Goal: Information Seeking & Learning: Learn about a topic

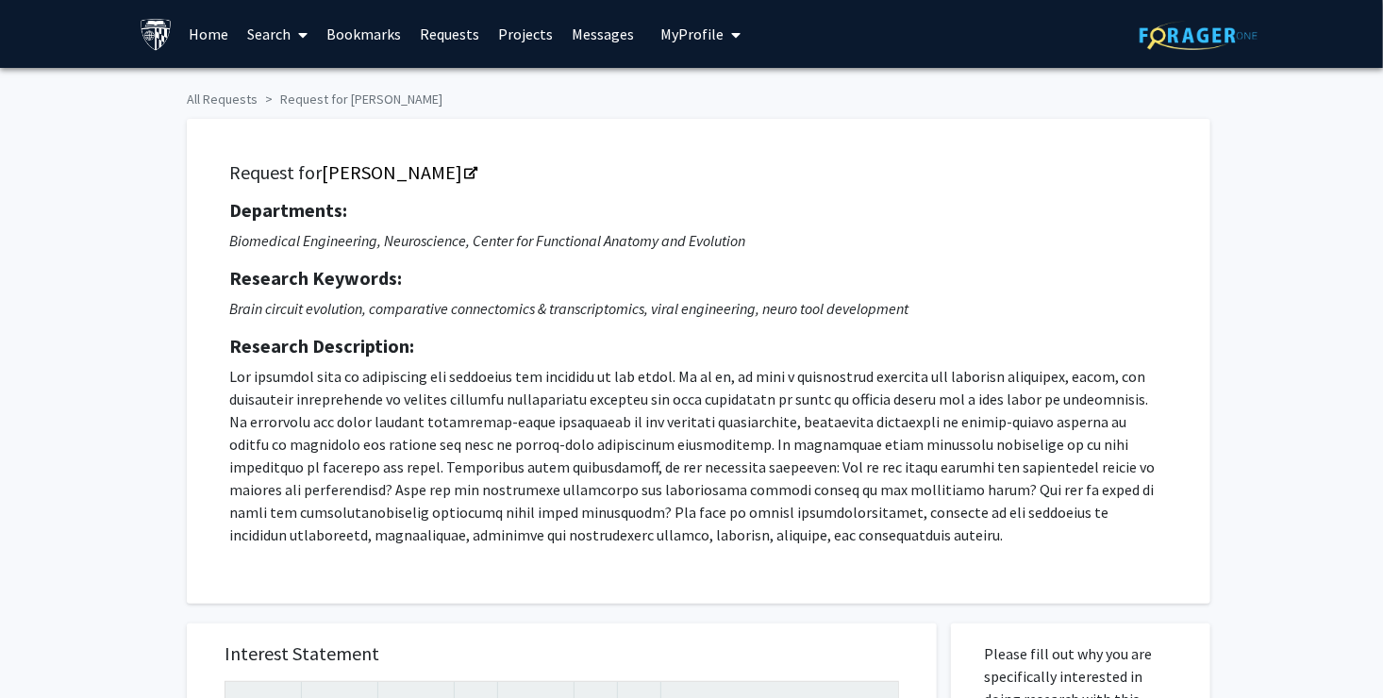
click at [288, 26] on link "Search" at bounding box center [278, 34] width 79 height 66
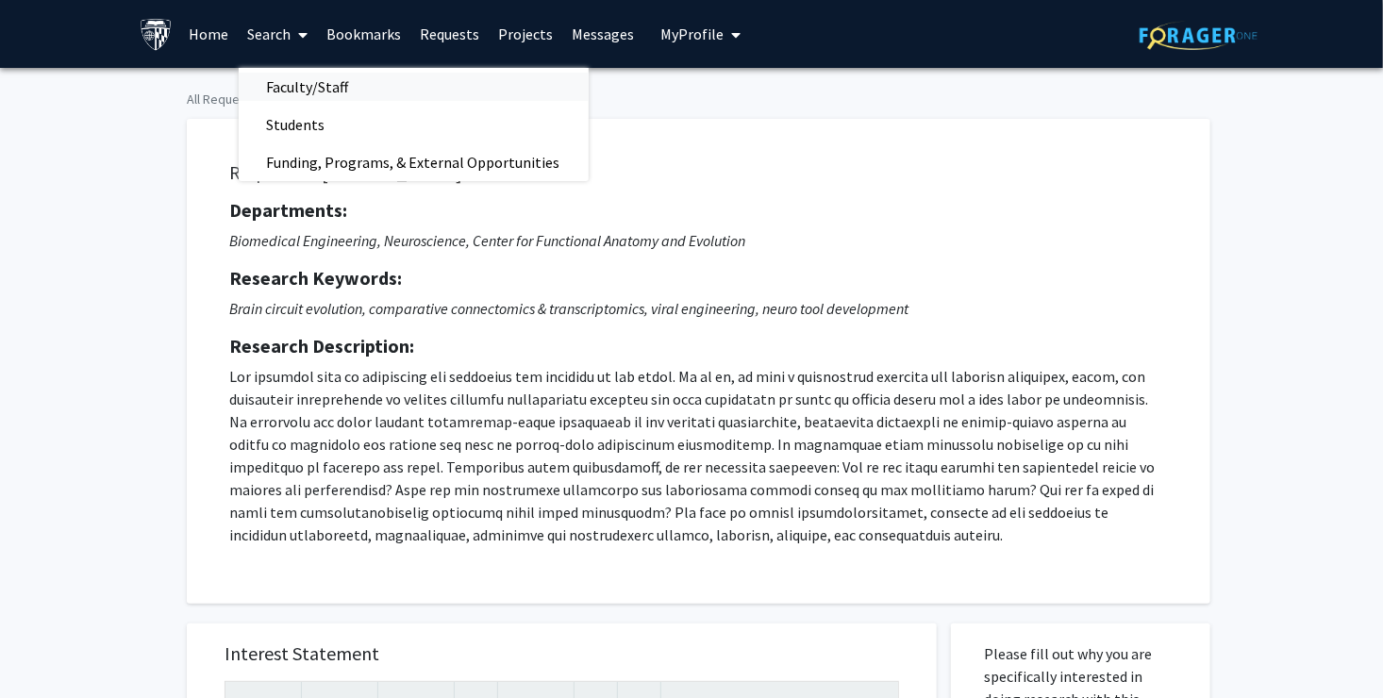
click at [307, 83] on span "Faculty/Staff" at bounding box center [308, 87] width 139 height 38
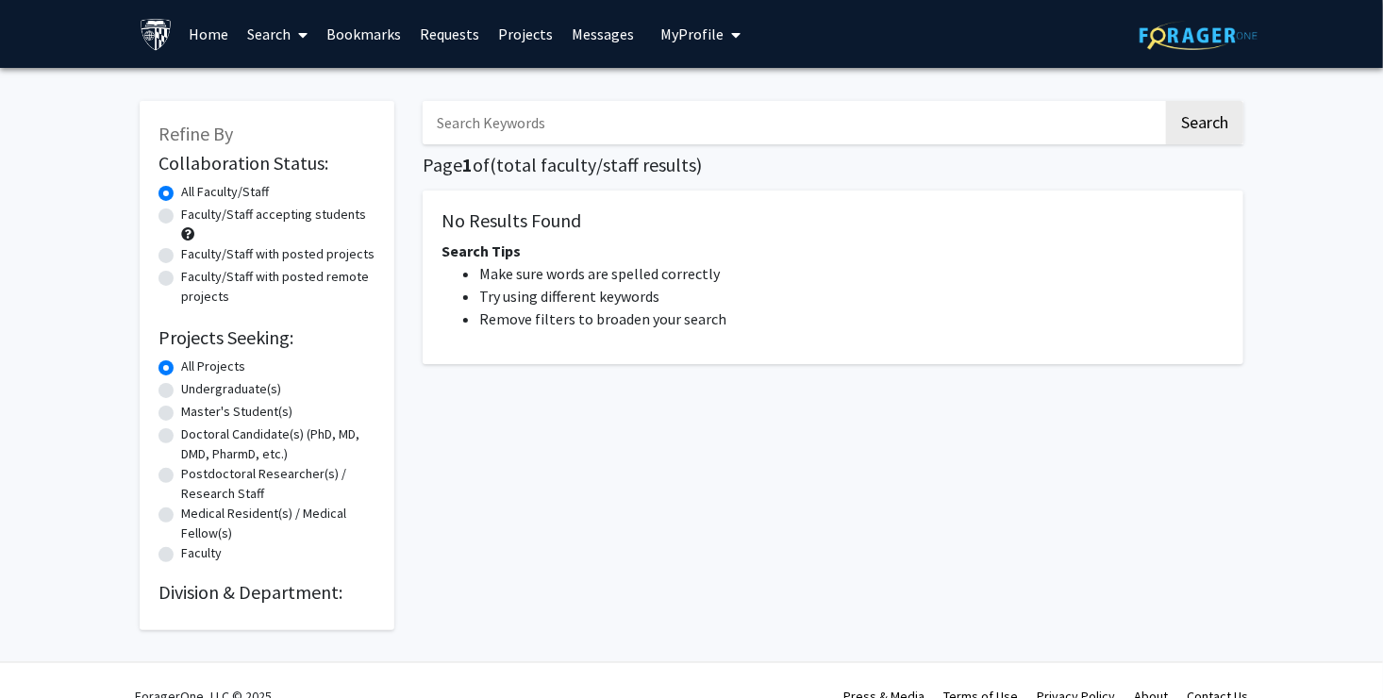
click at [499, 101] on input "Search Keywords" at bounding box center [793, 122] width 740 height 43
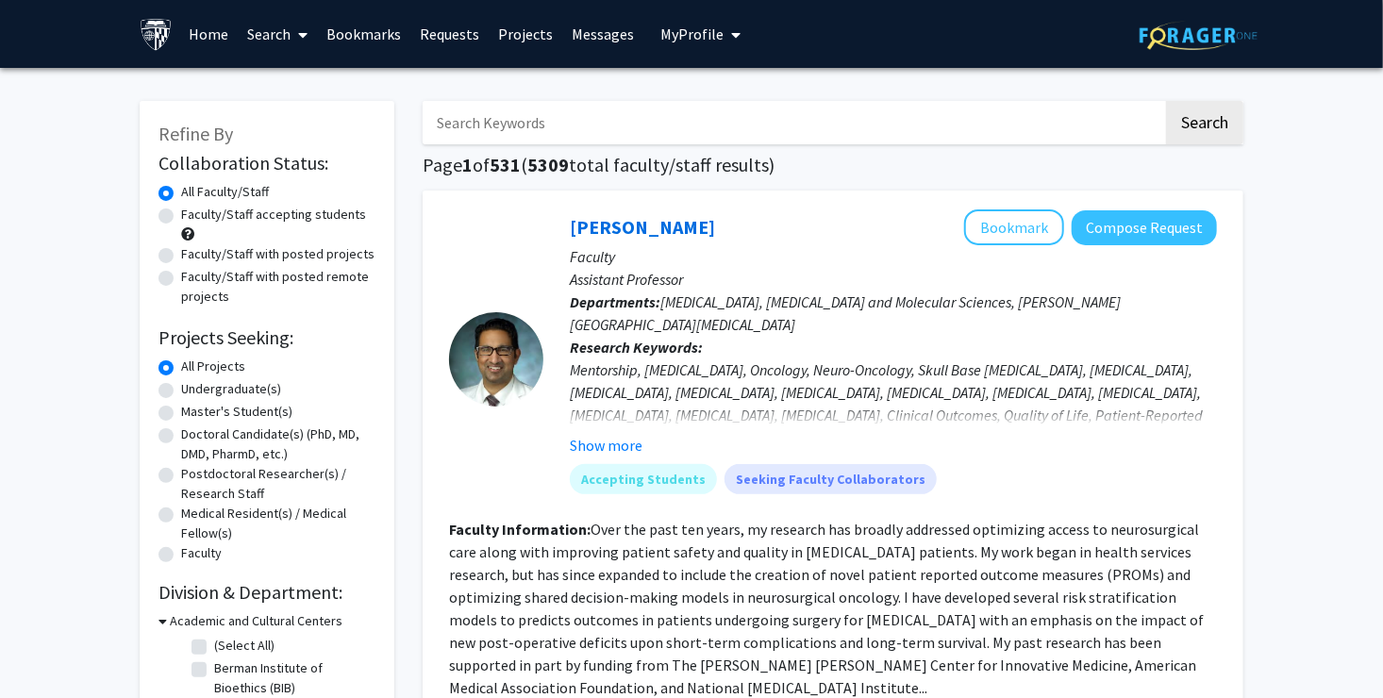
click at [457, 117] on input "Search Keywords" at bounding box center [793, 122] width 740 height 43
paste input "[PERSON_NAME]"
click at [1166, 101] on button "Search" at bounding box center [1204, 122] width 77 height 43
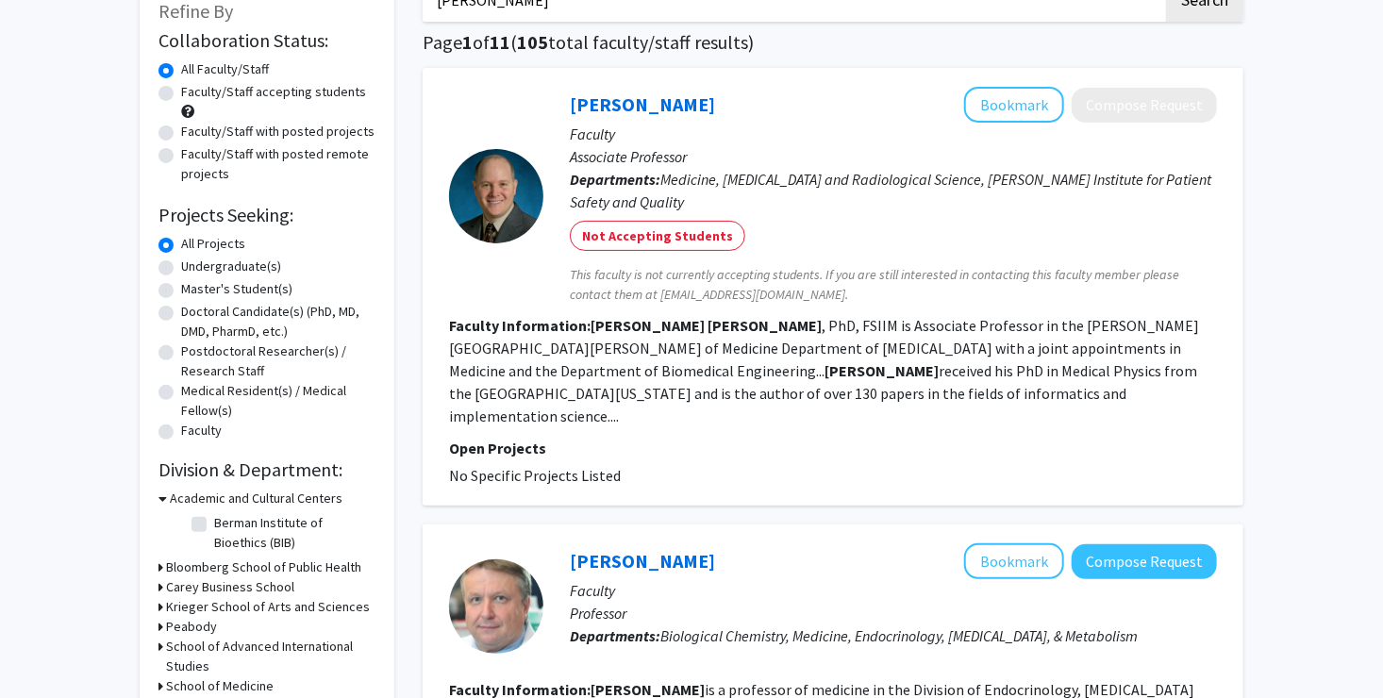
scroll to position [94, 0]
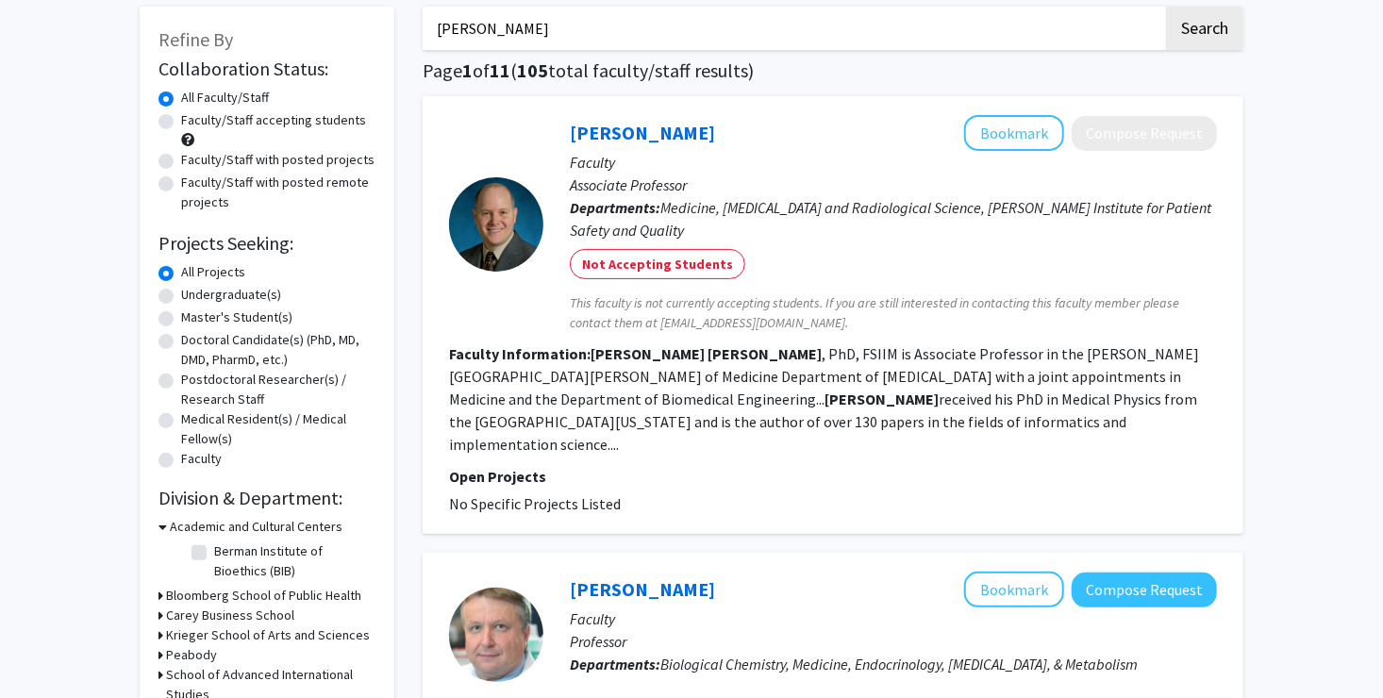
drag, startPoint x: 535, startPoint y: 34, endPoint x: 380, endPoint y: 30, distance: 154.7
type input "b"
type input "d"
type input "medicine data"
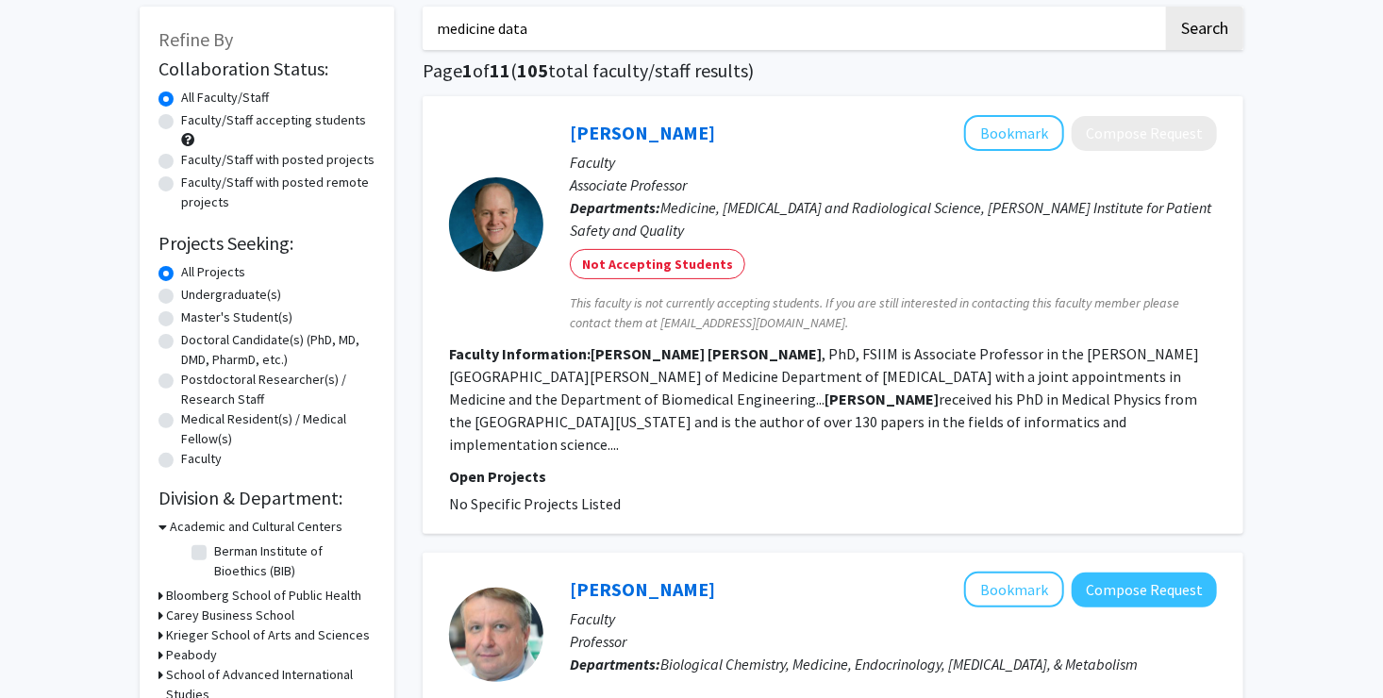
click at [1166, 7] on button "Search" at bounding box center [1204, 28] width 77 height 43
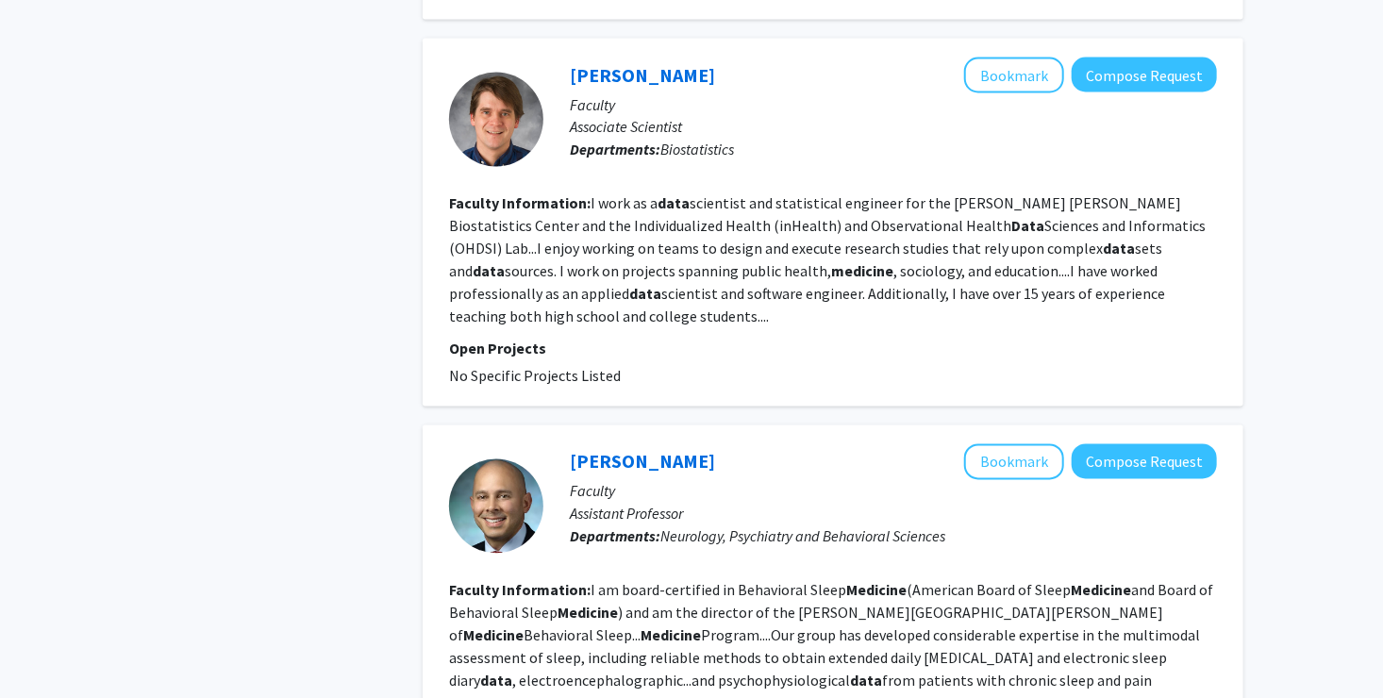
scroll to position [5187, 0]
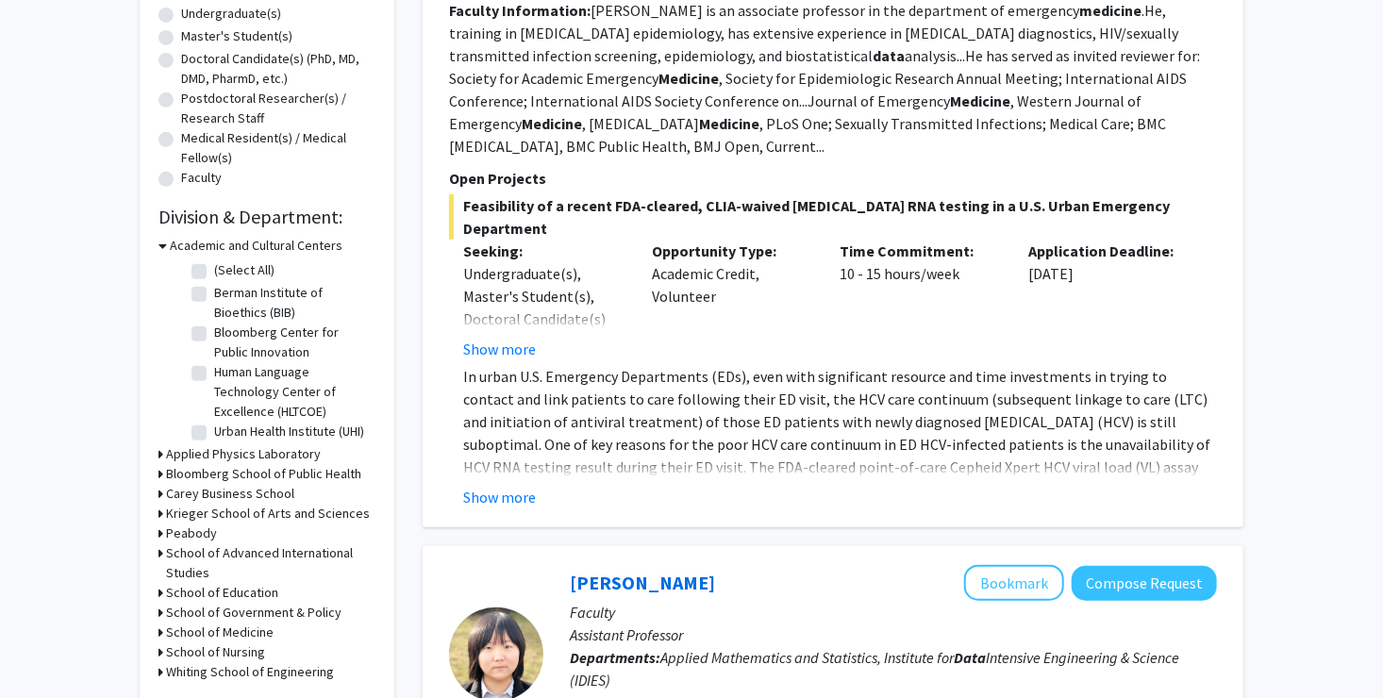
scroll to position [377, 0]
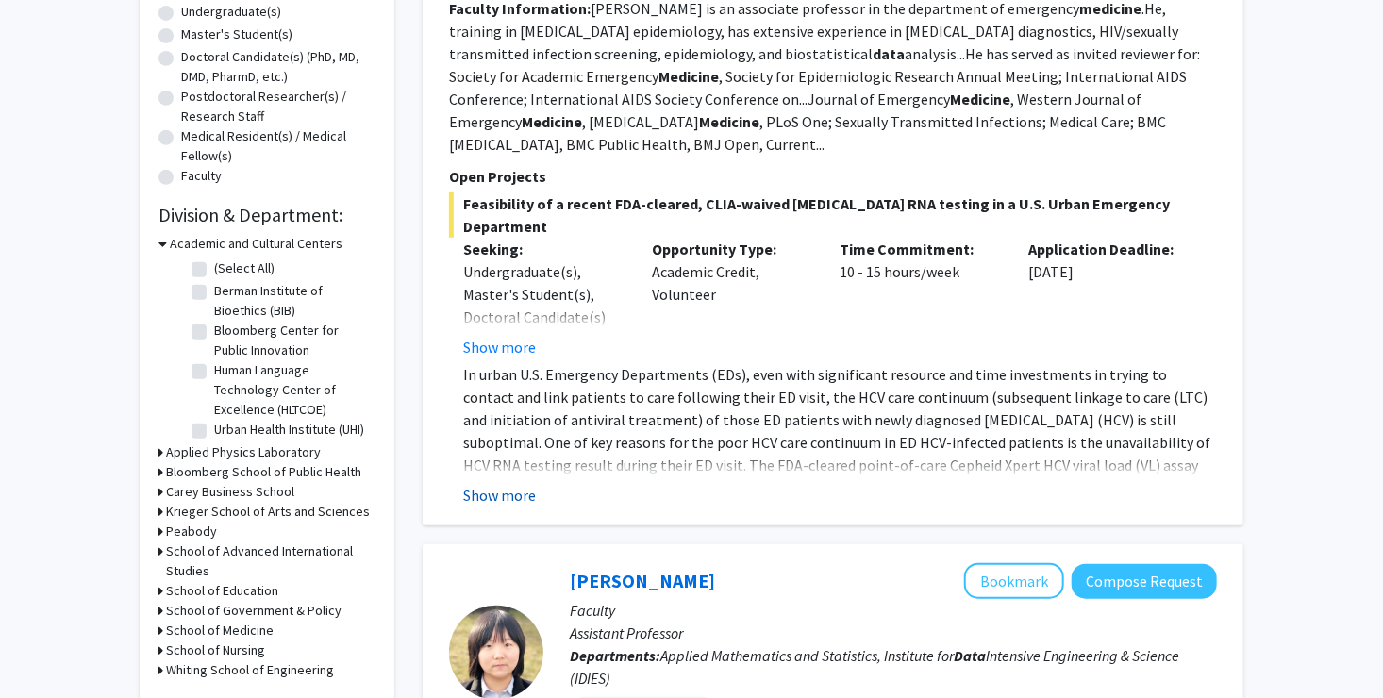
click at [499, 484] on button "Show more" at bounding box center [499, 495] width 73 height 23
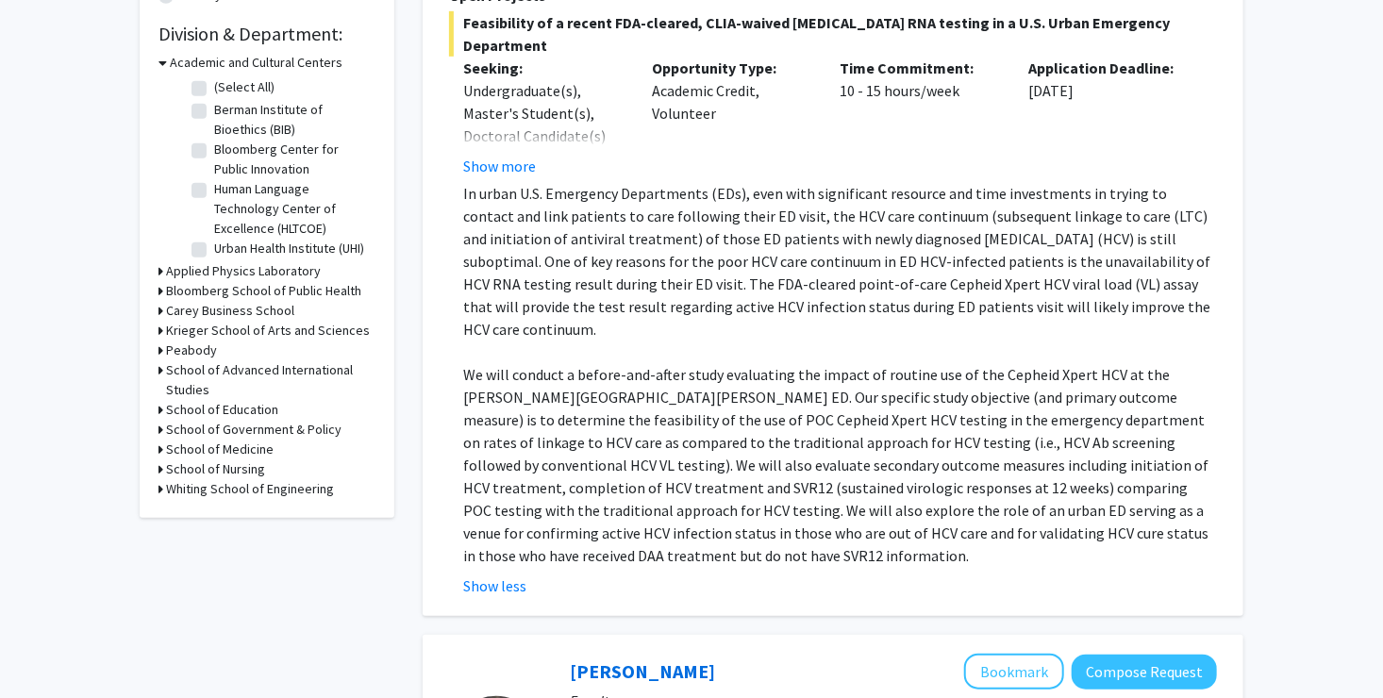
scroll to position [566, 0]
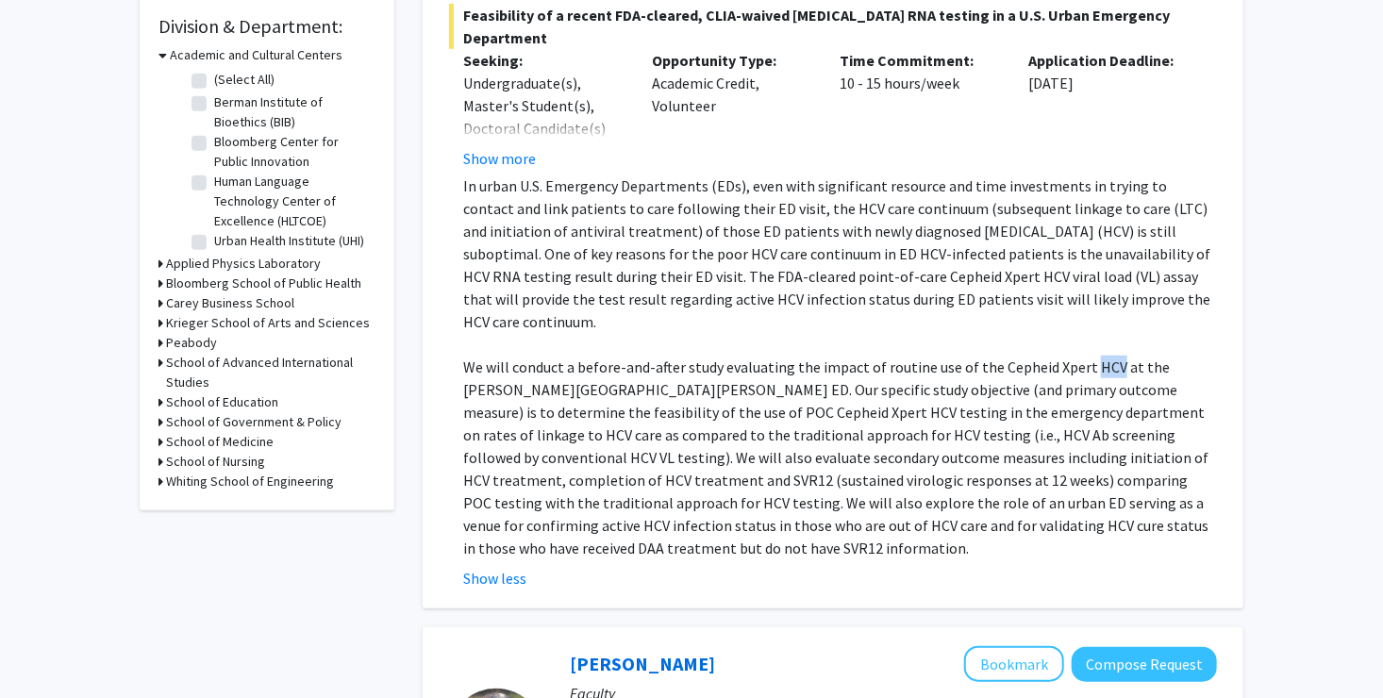
drag, startPoint x: 1084, startPoint y: 322, endPoint x: 1107, endPoint y: 322, distance: 23.6
click at [1107, 356] on p "We will conduct a before-and-after study evaluating the impact of routine use o…" at bounding box center [840, 458] width 754 height 204
click at [1232, 257] on div "[PERSON_NAME] Bookmark Compose Request Faculty Associate Professor Departments:…" at bounding box center [833, 117] width 821 height 984
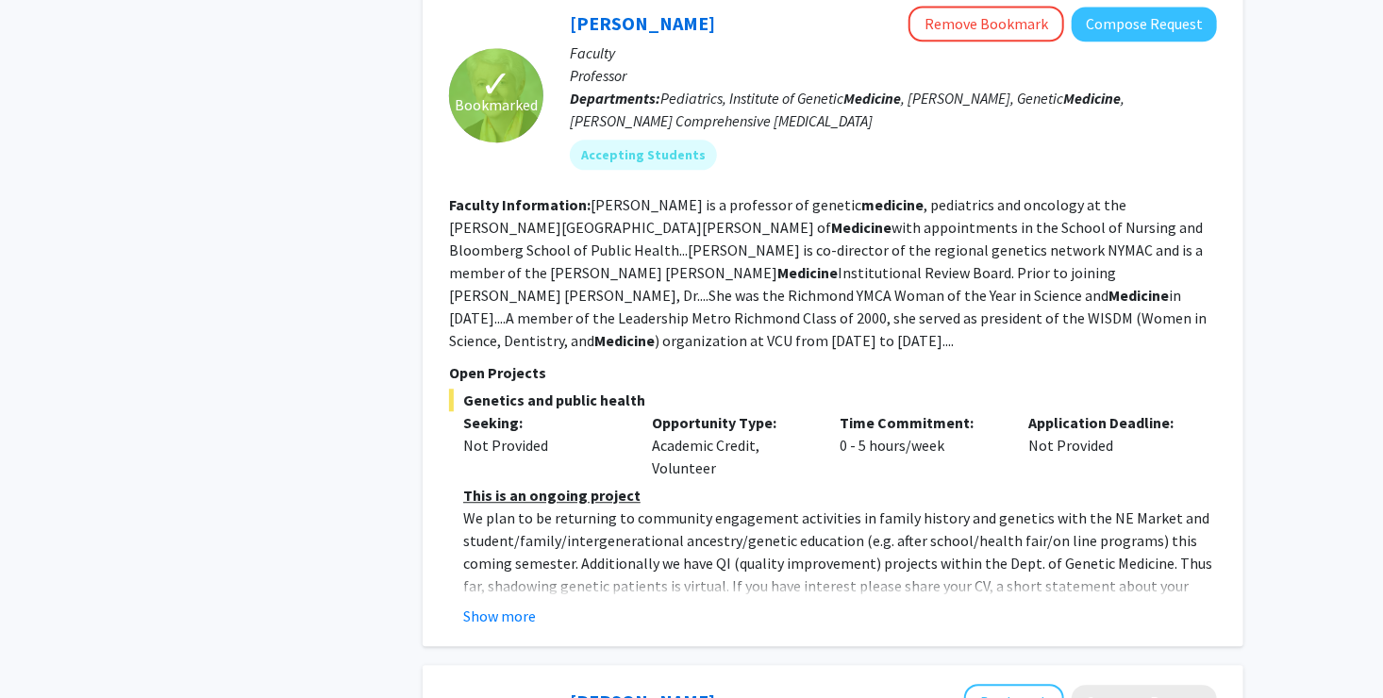
scroll to position [2169, 0]
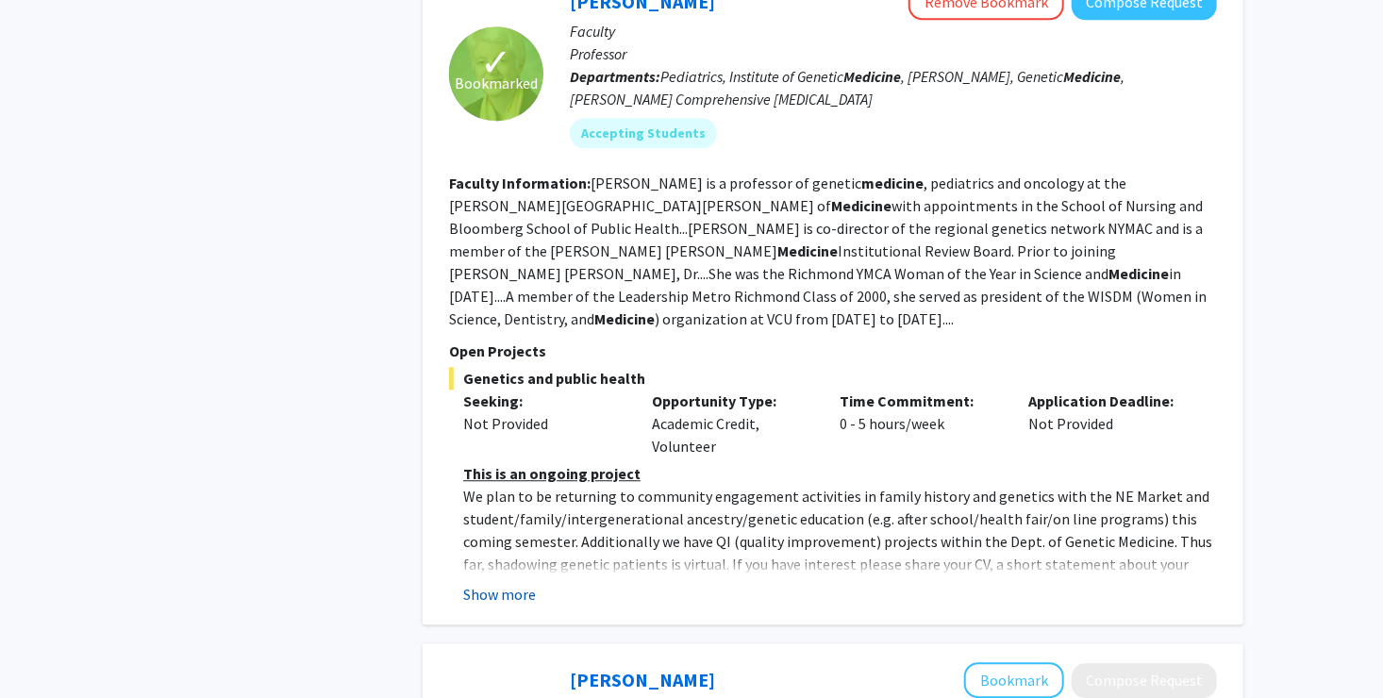
click at [506, 583] on button "Show more" at bounding box center [499, 594] width 73 height 23
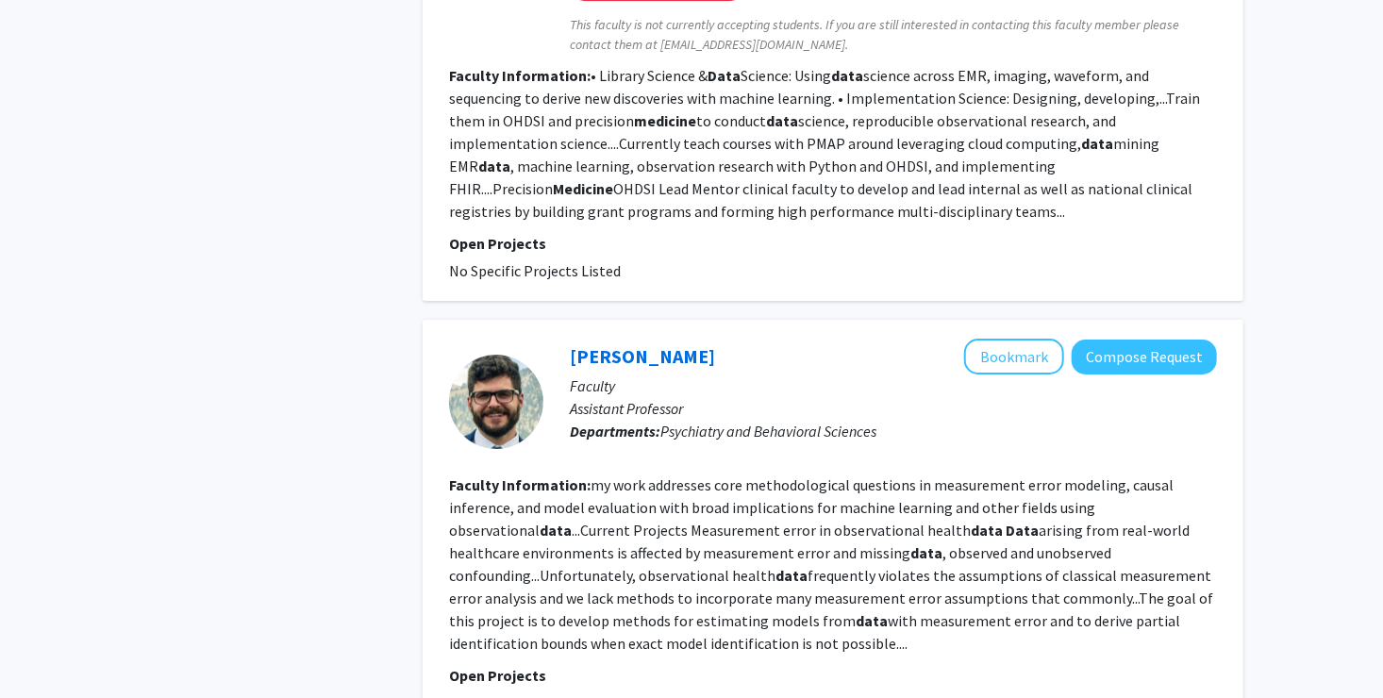
scroll to position [3112, 0]
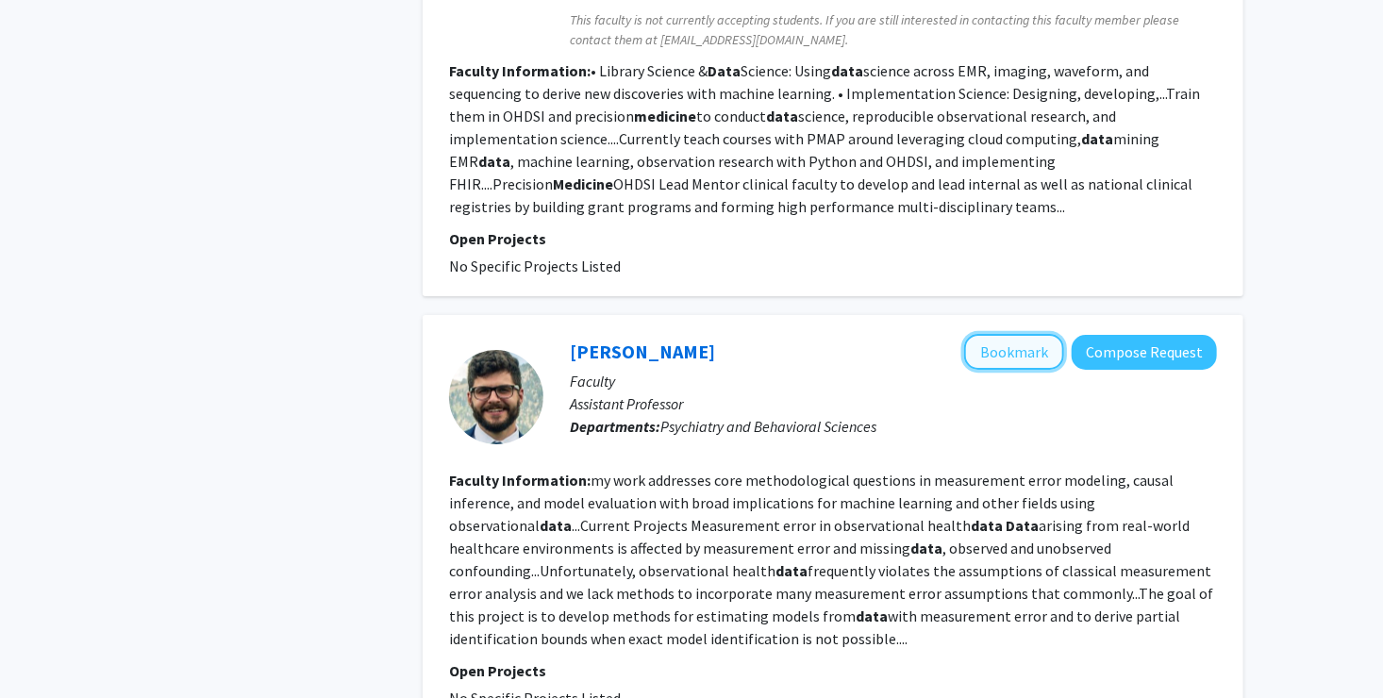
click at [1004, 334] on button "Bookmark" at bounding box center [1014, 352] width 100 height 36
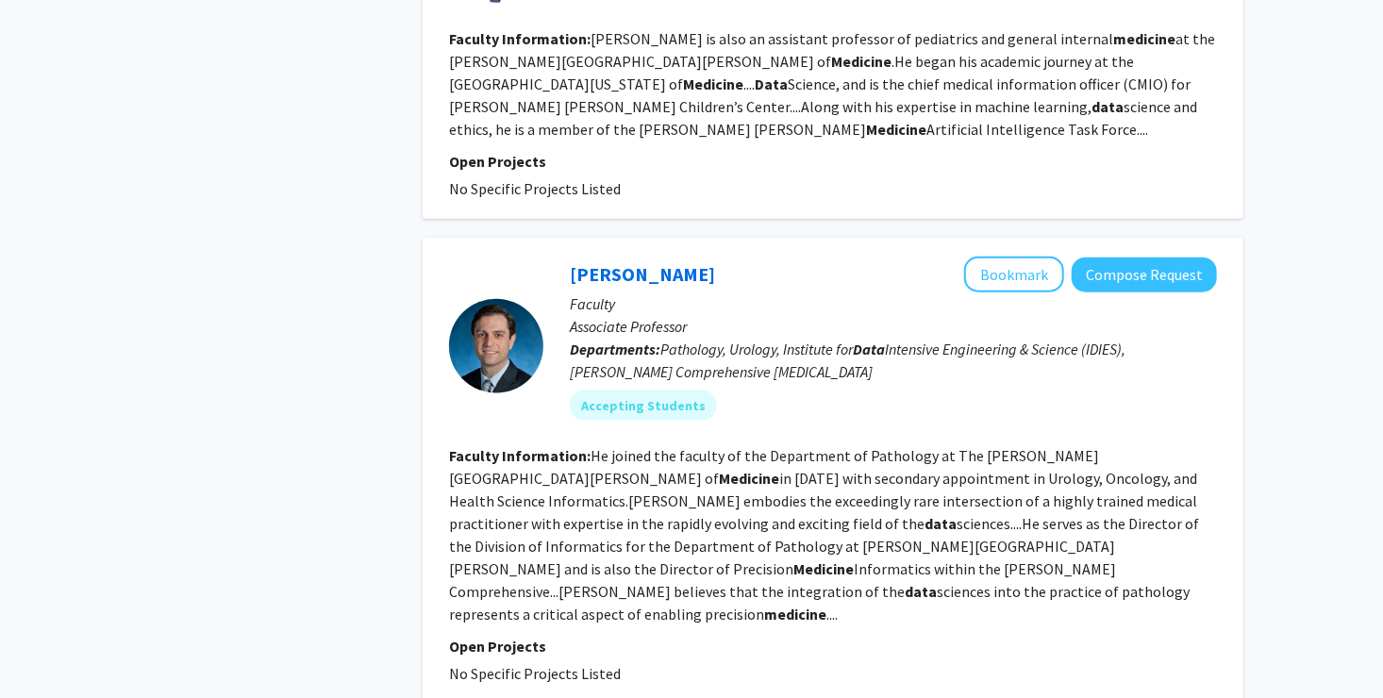
scroll to position [4338, 0]
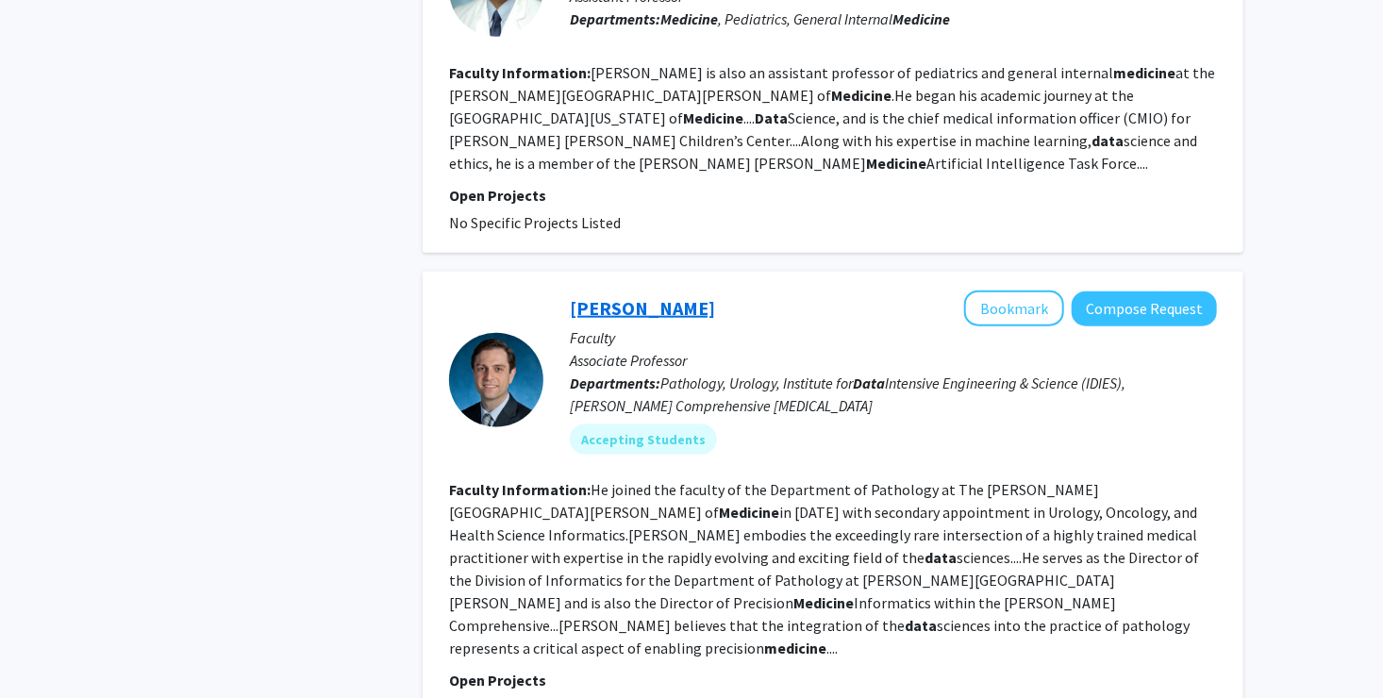
click at [655, 296] on link "[PERSON_NAME]" at bounding box center [642, 308] width 145 height 24
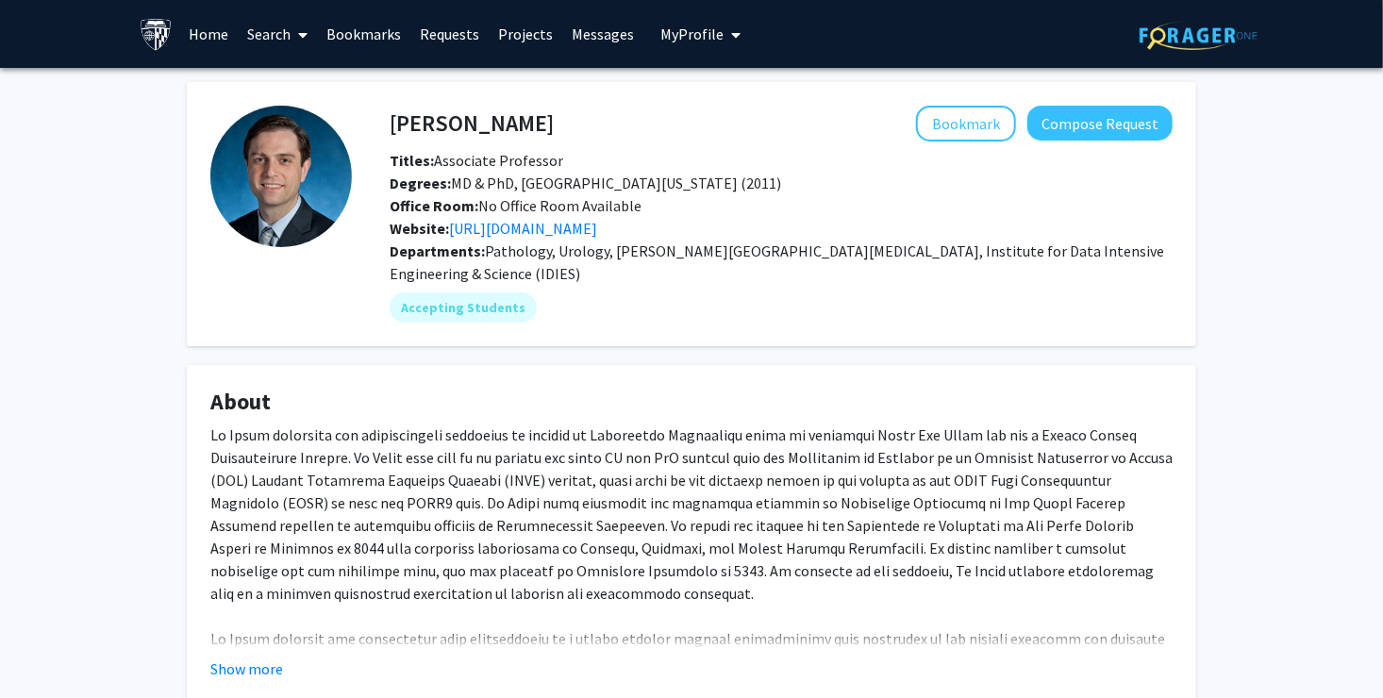
drag, startPoint x: 392, startPoint y: 124, endPoint x: 545, endPoint y: 132, distance: 153.0
click at [545, 132] on h4 "[PERSON_NAME]" at bounding box center [472, 123] width 164 height 35
drag, startPoint x: 545, startPoint y: 132, endPoint x: 484, endPoint y: 124, distance: 61.9
click at [694, 319] on div "Accepting Students" at bounding box center [781, 308] width 790 height 38
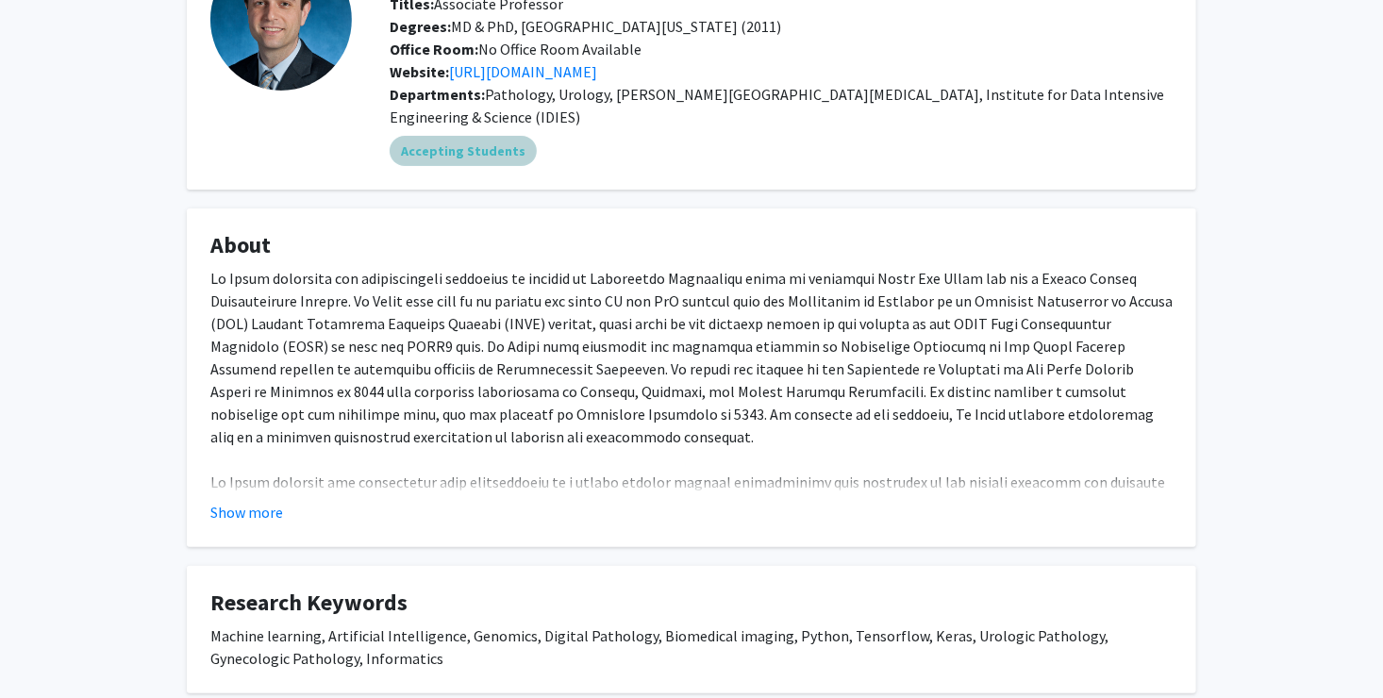
scroll to position [189, 0]
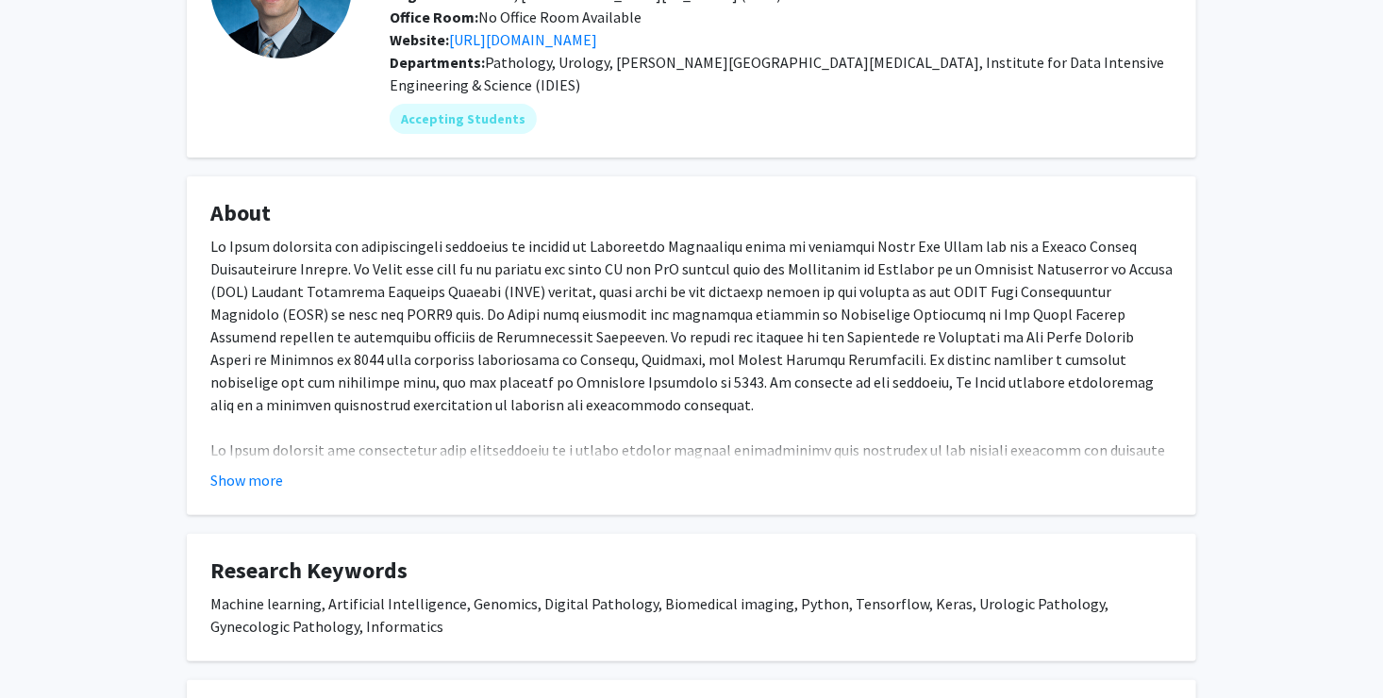
click at [248, 475] on button "Show more" at bounding box center [246, 480] width 73 height 23
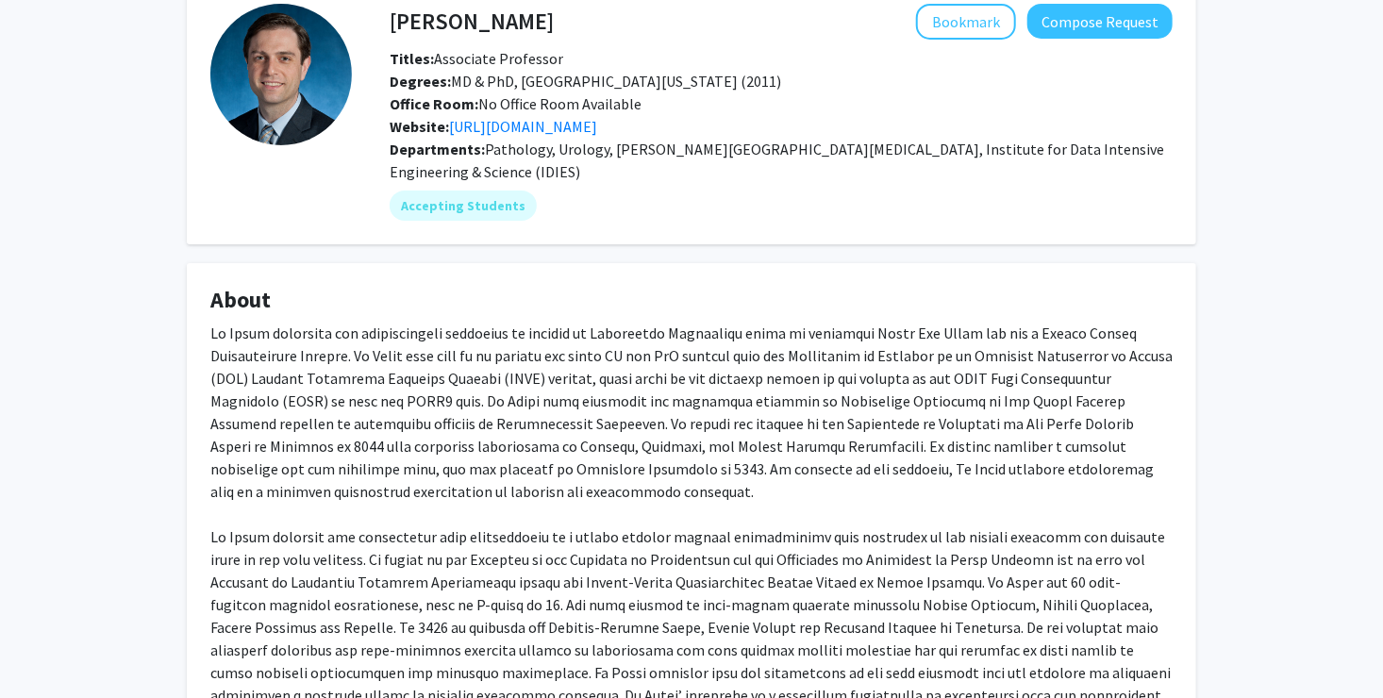
scroll to position [0, 0]
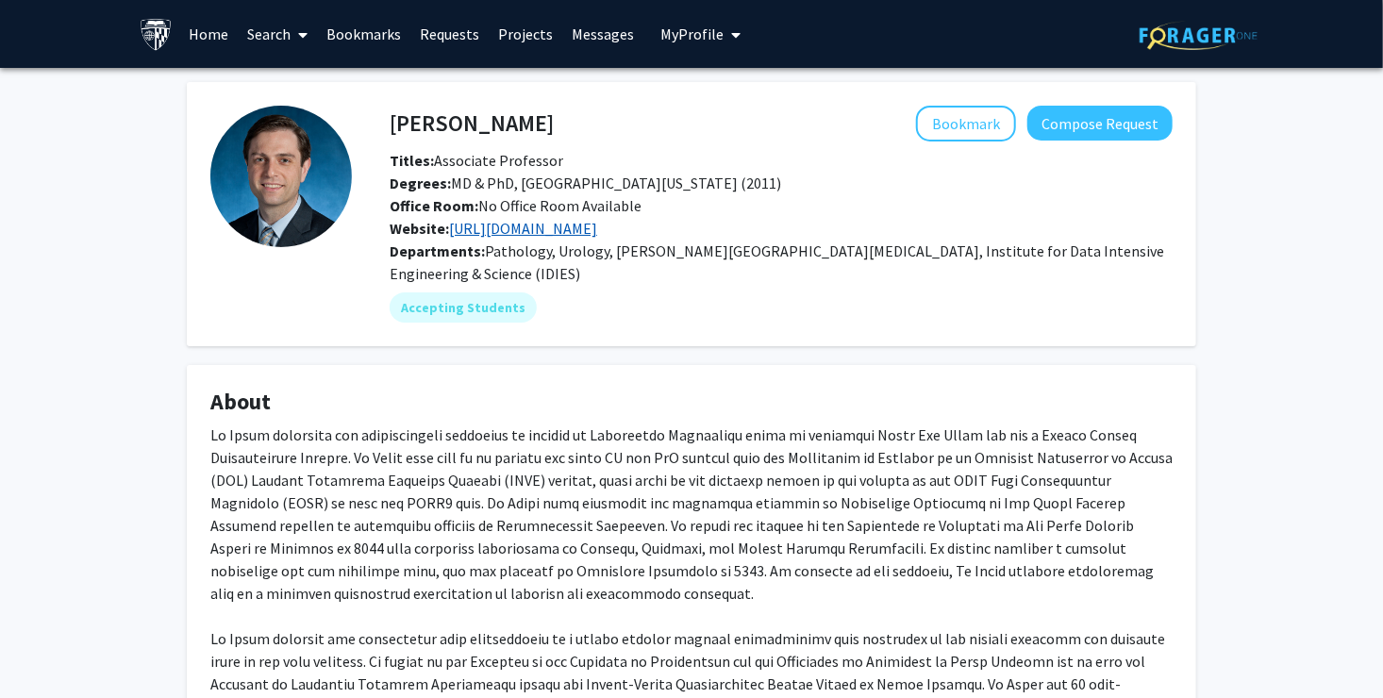
click at [597, 221] on link "[URL][DOMAIN_NAME]" at bounding box center [523, 228] width 148 height 19
click at [959, 123] on button "Bookmark" at bounding box center [966, 124] width 100 height 36
click at [972, 208] on div "Office Room: No Office Room Available" at bounding box center [780, 205] width 811 height 23
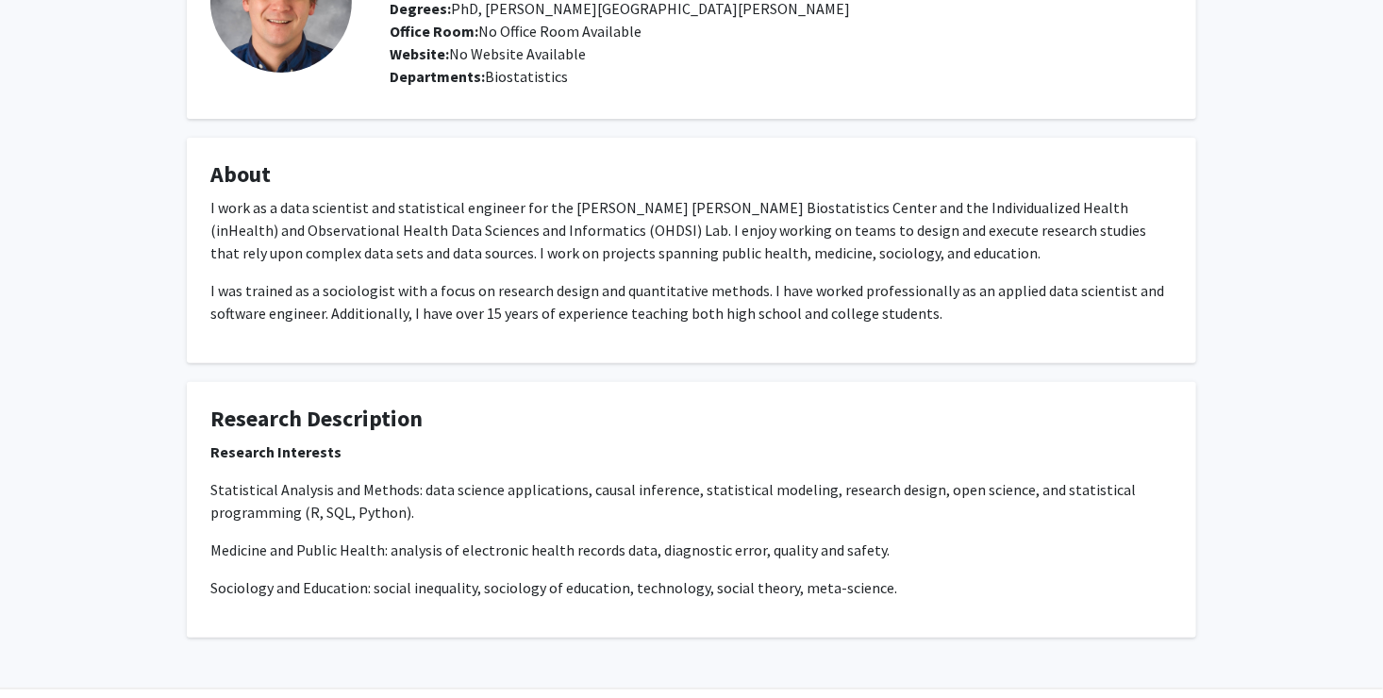
scroll to position [230, 0]
